Goal: Find specific page/section: Find specific page/section

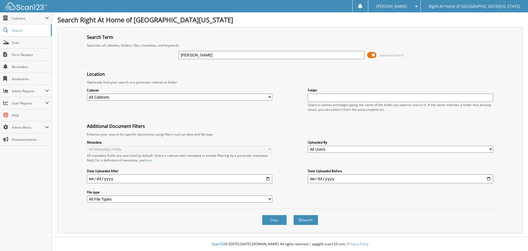
type input "[PERSON_NAME]"
click at [294, 215] on button "Search" at bounding box center [306, 220] width 25 height 10
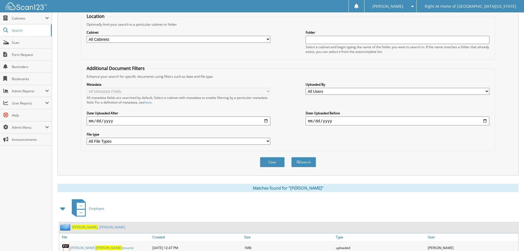
scroll to position [83, 0]
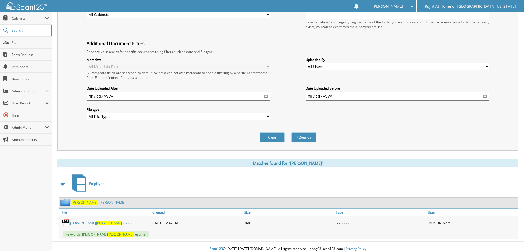
click at [94, 203] on link "[PERSON_NAME]" at bounding box center [98, 202] width 53 height 5
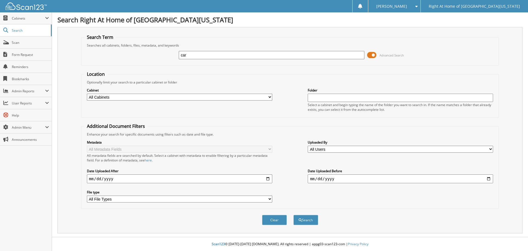
type input "[PERSON_NAME]"
click at [300, 219] on span "submit" at bounding box center [300, 219] width 3 height 3
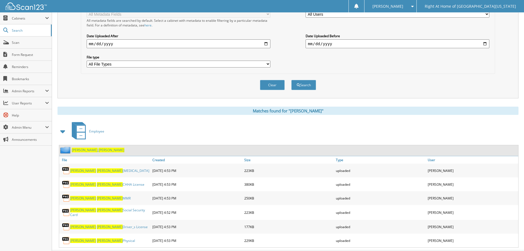
scroll to position [147, 0]
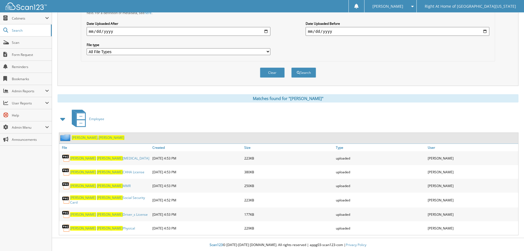
click at [98, 138] on span "Carolyn" at bounding box center [111, 137] width 26 height 5
